Goal: Task Accomplishment & Management: Manage account settings

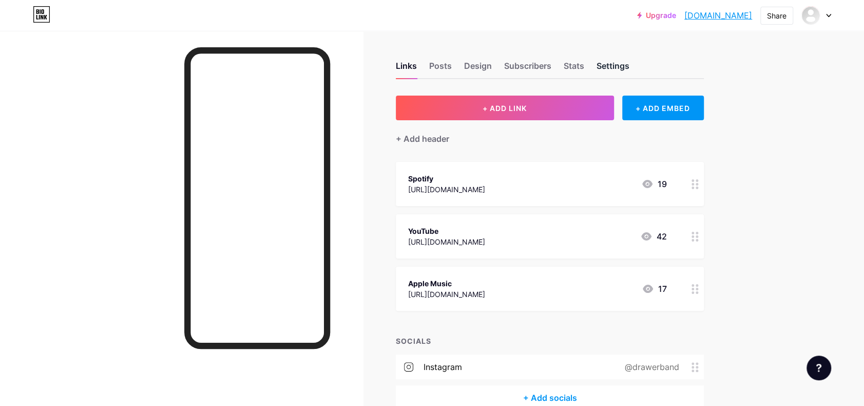
click at [611, 65] on div "Settings" at bounding box center [613, 69] width 33 height 18
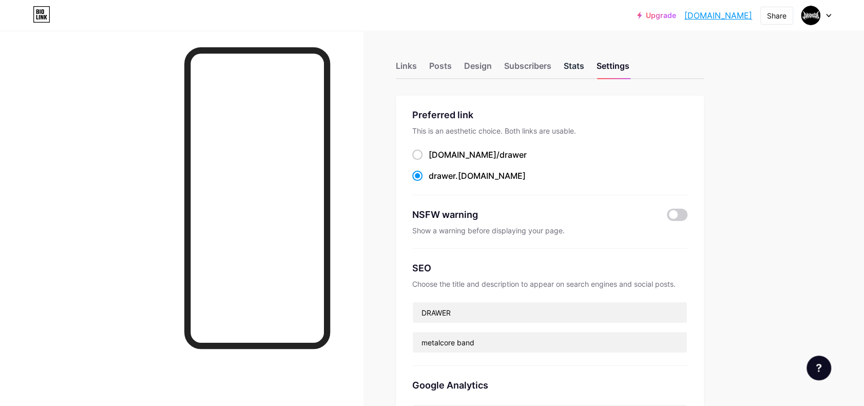
click at [573, 63] on div "Stats" at bounding box center [574, 69] width 21 height 18
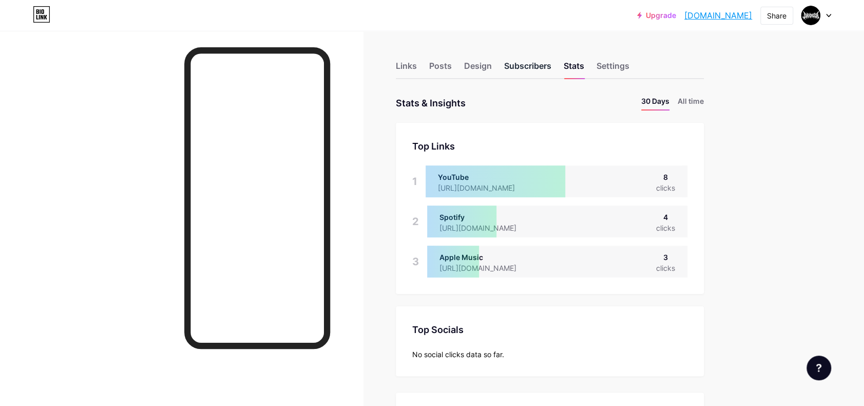
scroll to position [406, 863]
click at [515, 63] on div "Subscribers" at bounding box center [527, 69] width 47 height 18
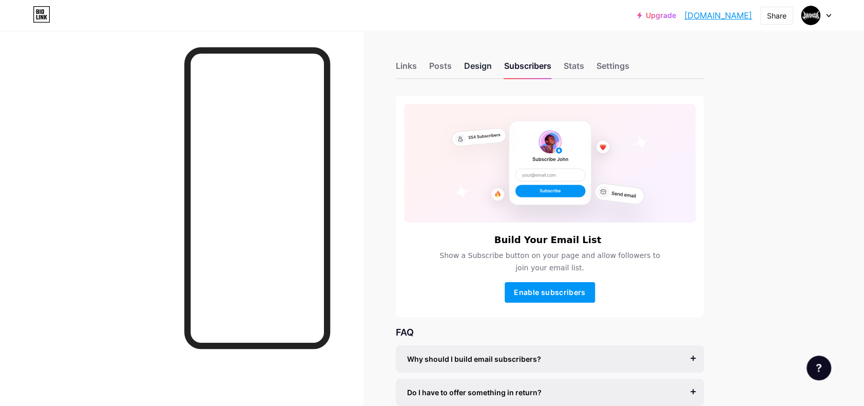
click at [483, 66] on div "Design" at bounding box center [478, 69] width 28 height 18
click at [446, 66] on div "Posts" at bounding box center [440, 69] width 23 height 18
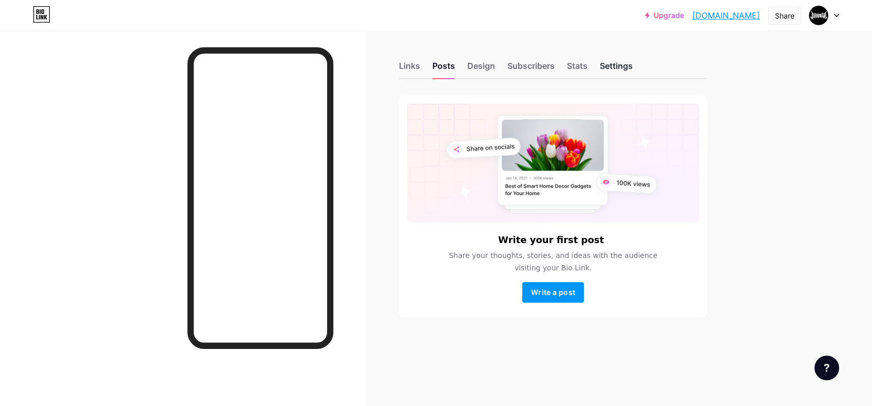
click at [627, 62] on div "Settings" at bounding box center [616, 69] width 33 height 18
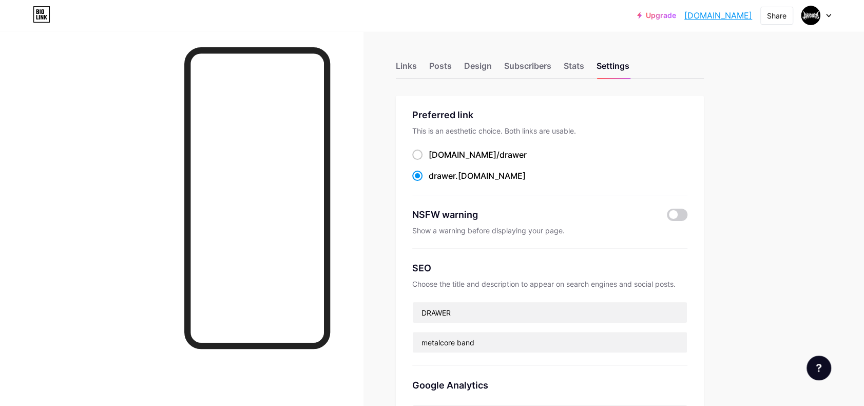
click at [825, 16] on div at bounding box center [816, 15] width 30 height 18
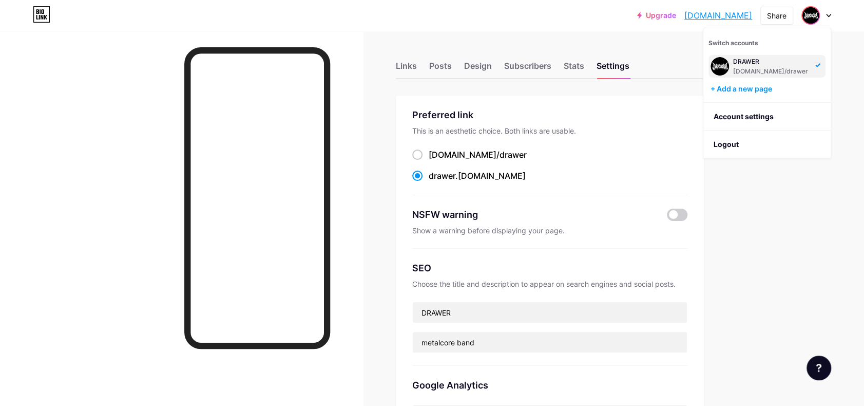
click at [808, 12] on img at bounding box center [810, 15] width 16 height 16
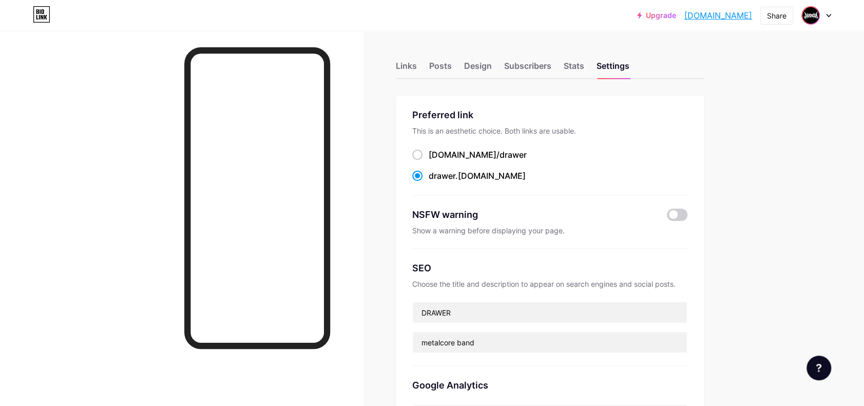
click at [807, 16] on img at bounding box center [810, 15] width 16 height 16
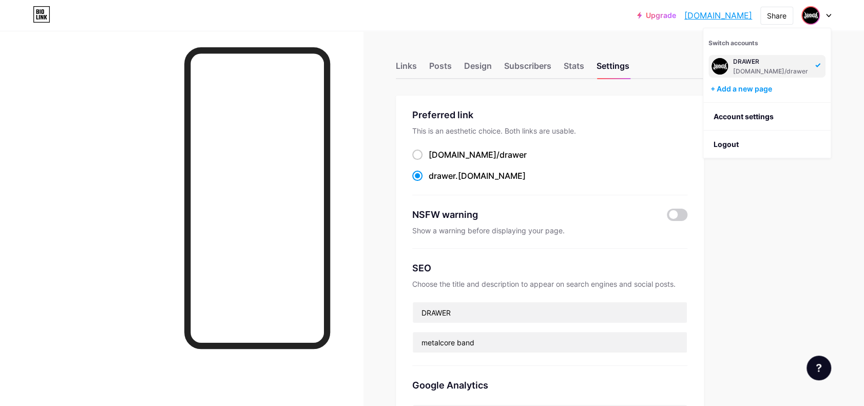
click at [724, 66] on img at bounding box center [720, 66] width 16 height 16
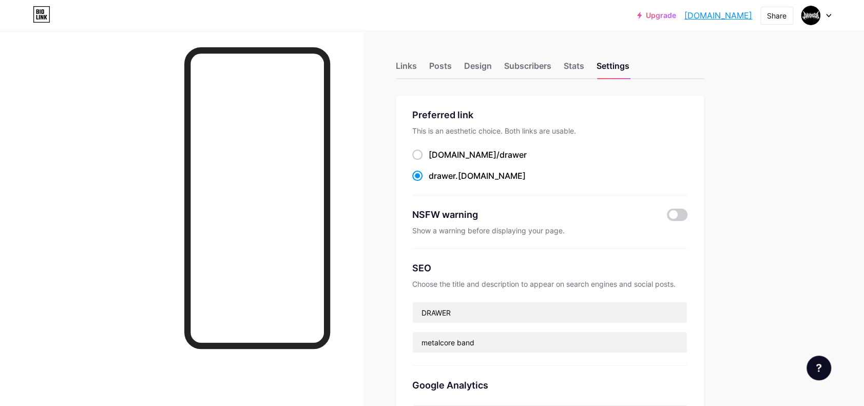
drag, startPoint x: 814, startPoint y: 20, endPoint x: 834, endPoint y: 49, distance: 34.7
click at [834, 49] on div "Upgrade drawer.bio.link... drawer.bio.link Share Switch accounts DRAWER bio.lin…" at bounding box center [432, 406] width 864 height 812
click at [578, 66] on div "Stats" at bounding box center [574, 69] width 21 height 18
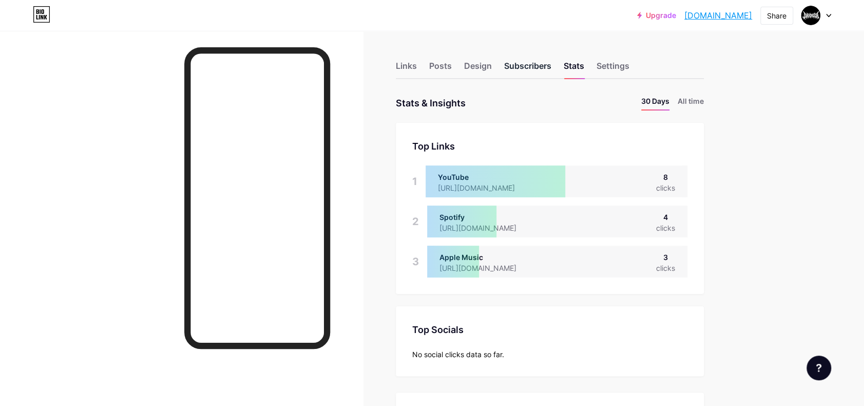
scroll to position [406, 863]
click at [510, 68] on div "Subscribers" at bounding box center [527, 69] width 47 height 18
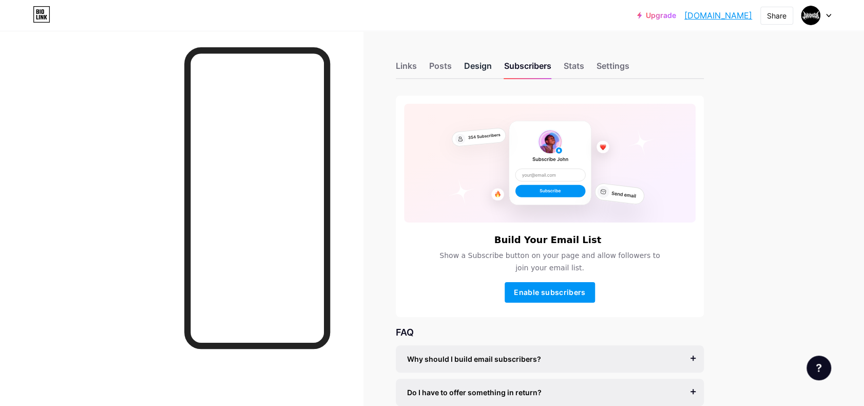
click at [486, 69] on div "Design" at bounding box center [478, 69] width 28 height 18
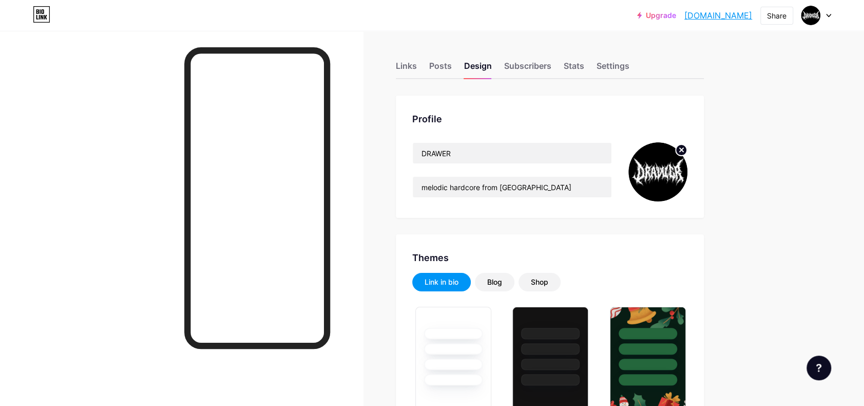
type input "#000000"
click at [683, 150] on icon at bounding box center [682, 150] width 4 height 4
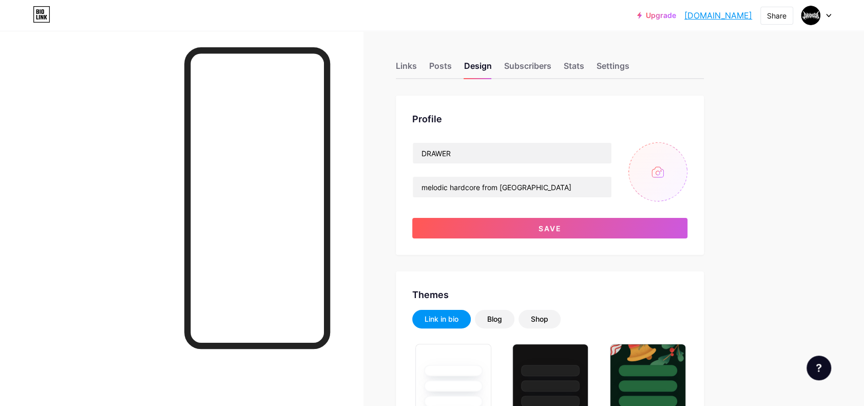
click at [662, 173] on input "file" at bounding box center [657, 171] width 59 height 59
type input "C:\fakepath\BioLink (DC).png"
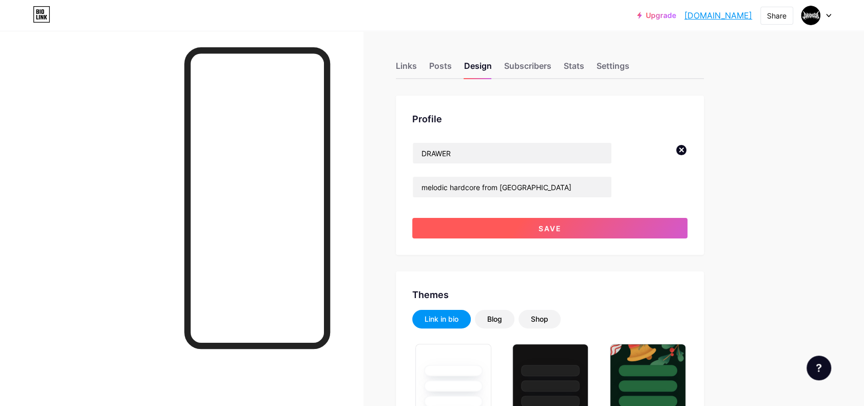
click at [579, 227] on button "Save" at bounding box center [549, 228] width 275 height 21
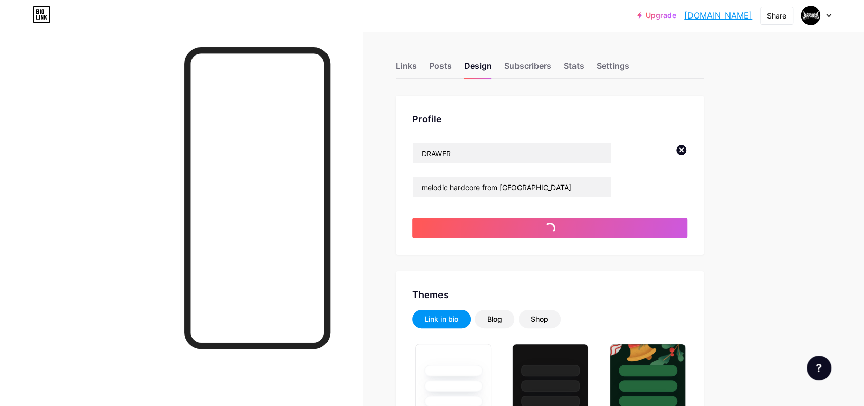
type input "#000000"
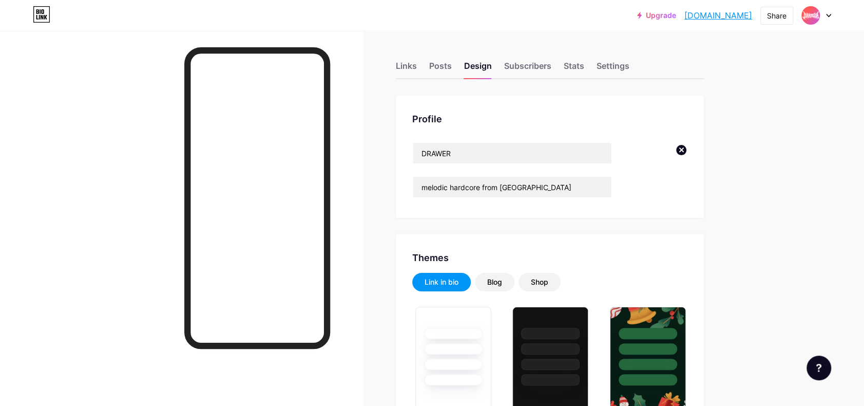
click at [682, 150] on circle at bounding box center [681, 149] width 11 height 11
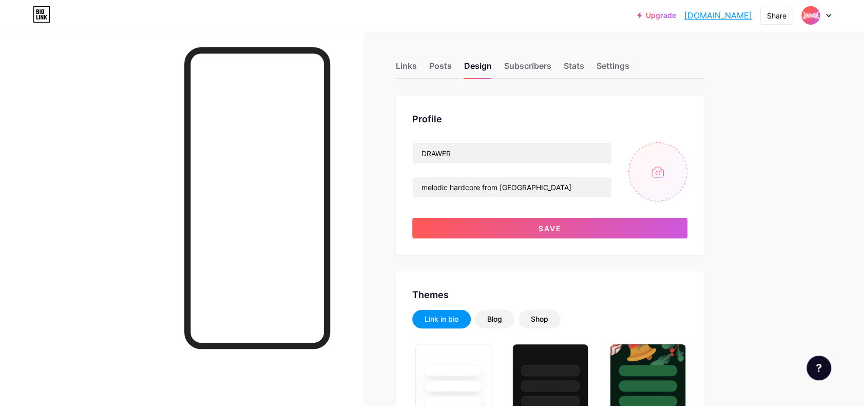
click at [663, 172] on input "file" at bounding box center [657, 171] width 59 height 59
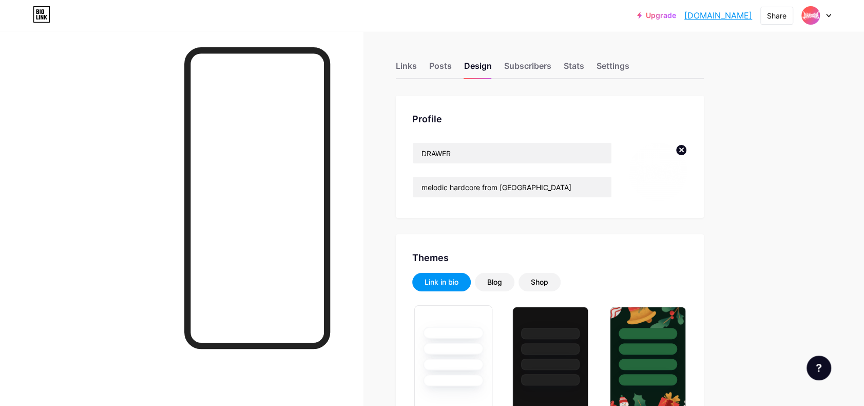
type input "#000000"
click at [683, 151] on icon at bounding box center [682, 150] width 4 height 4
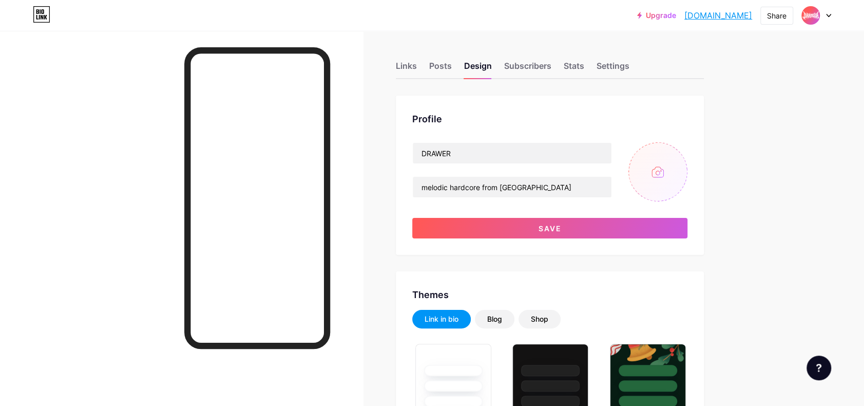
click at [664, 176] on input "file" at bounding box center [657, 171] width 59 height 59
type input "C:\fakepath\BioLink (DC).png"
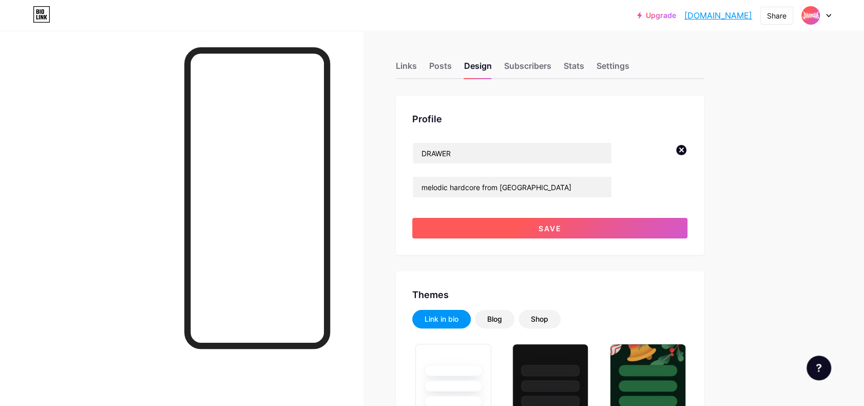
click at [630, 226] on button "Save" at bounding box center [549, 228] width 275 height 21
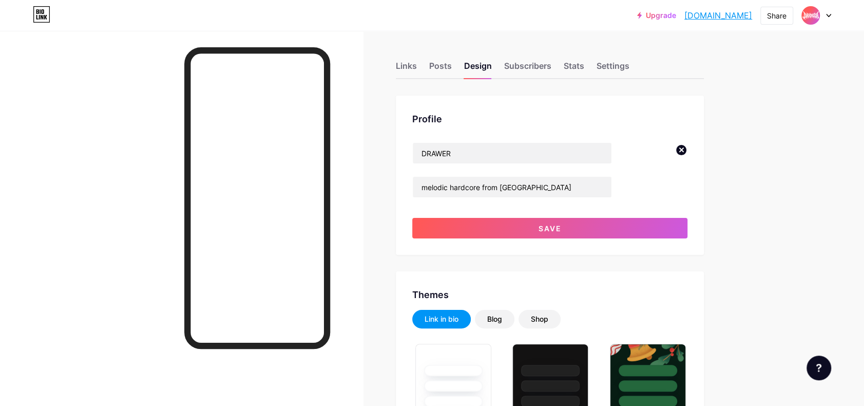
type input "#000000"
